Goal: Find specific page/section: Find specific page/section

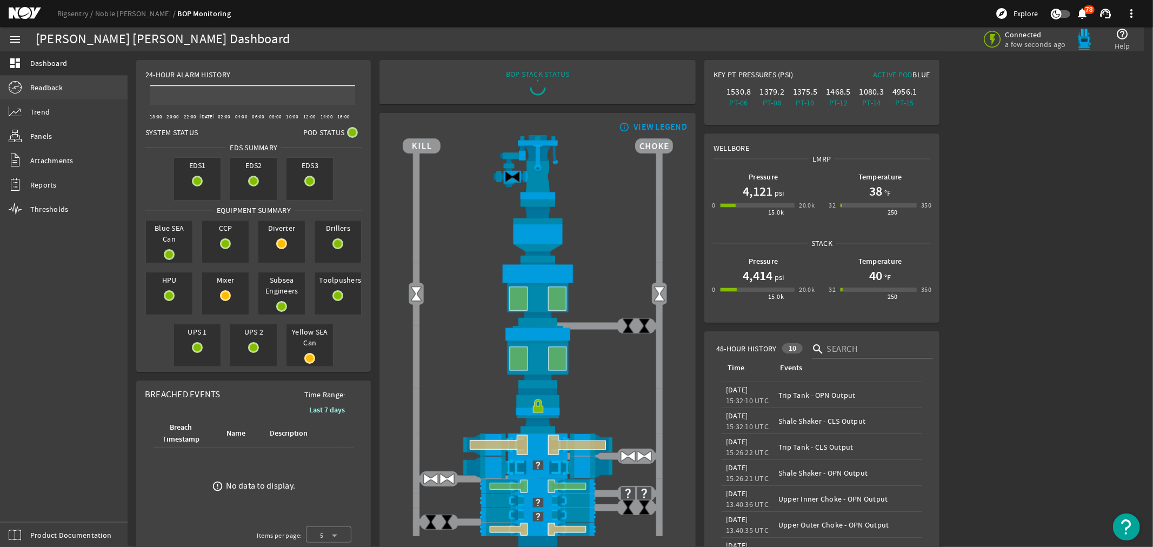
click at [38, 85] on span "Readback" at bounding box center [46, 87] width 32 height 11
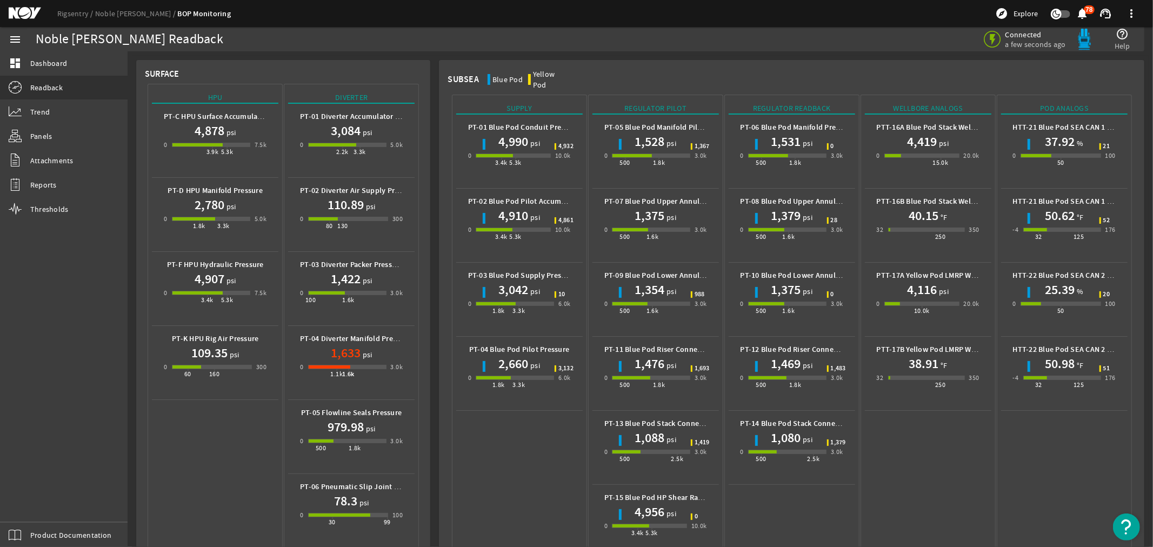
click at [17, 12] on mat-icon at bounding box center [33, 13] width 49 height 13
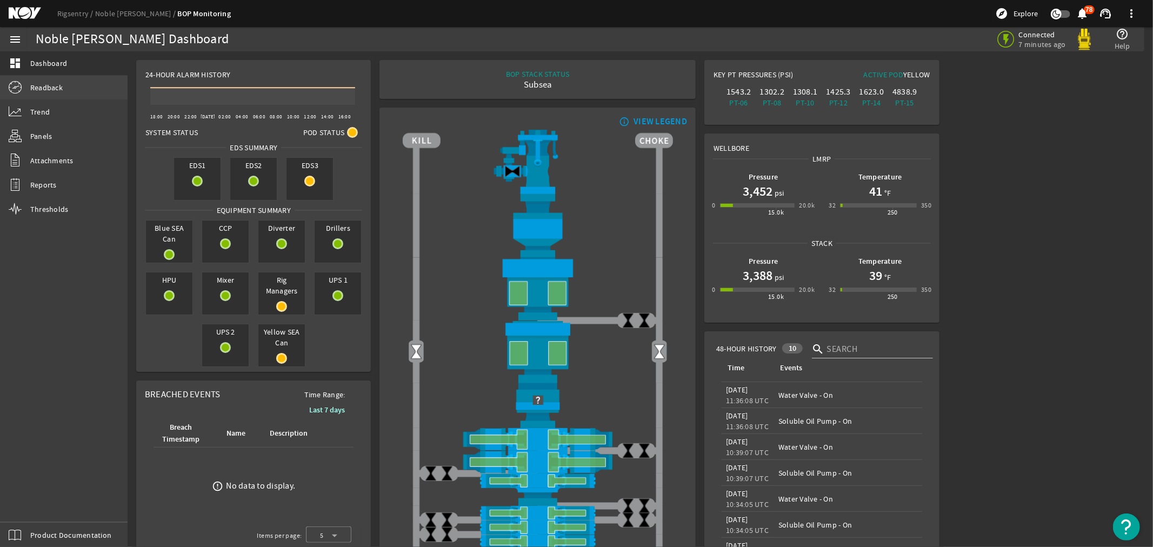
click at [49, 88] on span "Readback" at bounding box center [46, 87] width 32 height 11
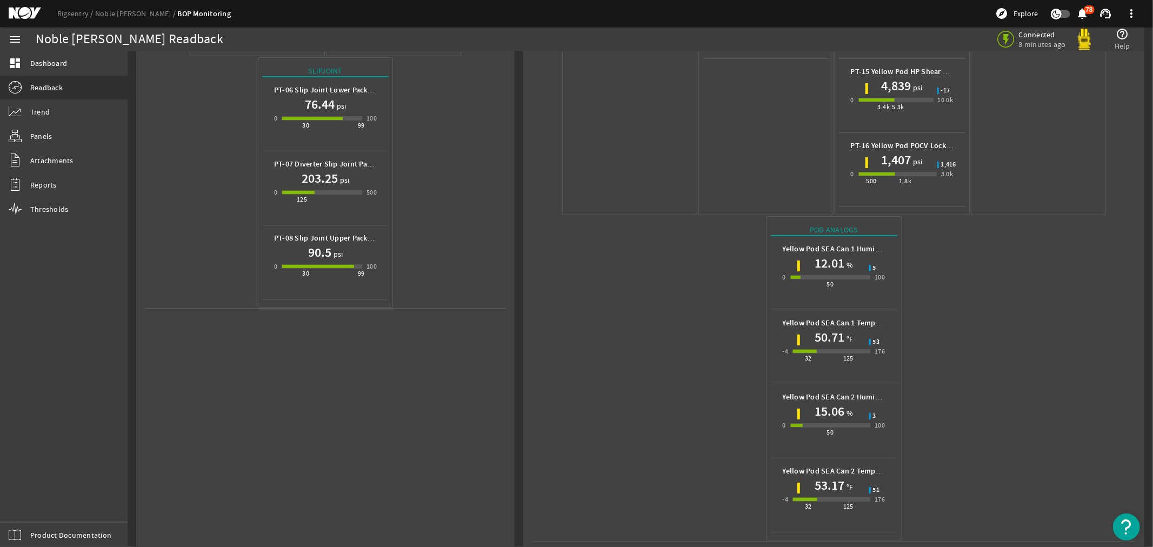
scroll to position [427, 0]
click at [15, 9] on mat-icon at bounding box center [33, 13] width 49 height 13
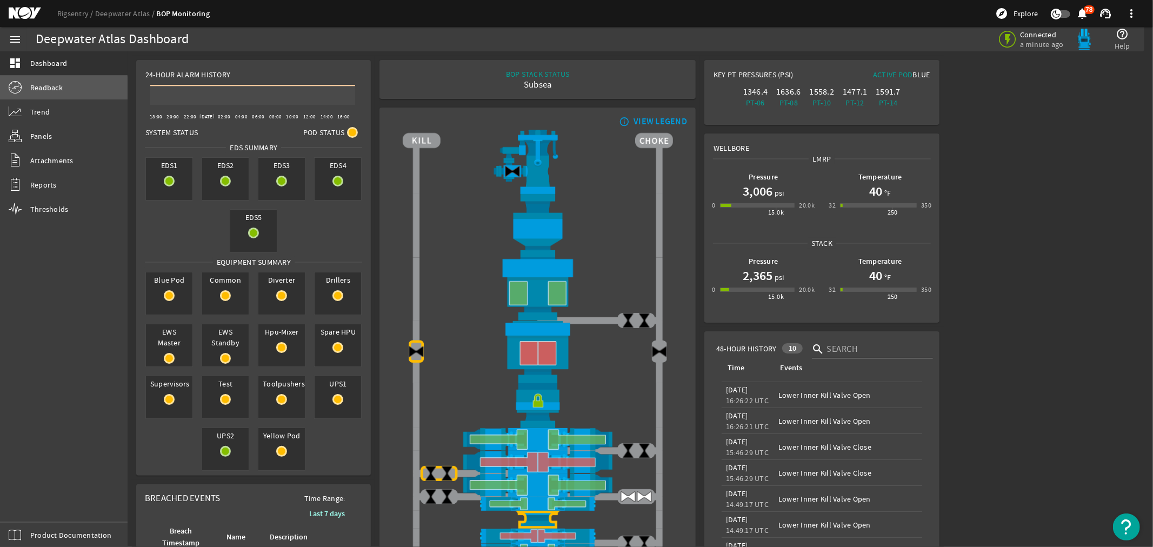
click at [51, 89] on span "Readback" at bounding box center [46, 87] width 32 height 11
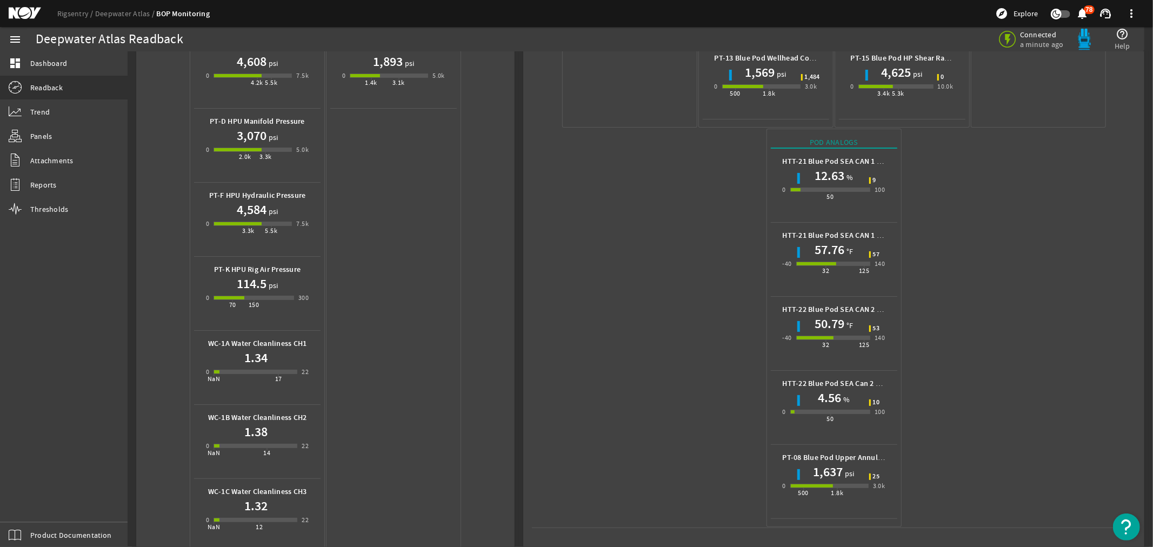
scroll to position [360, 0]
